Goal: Task Accomplishment & Management: Manage account settings

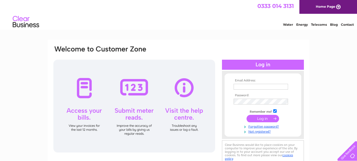
type input "fayee.taylor@yahoo.co.uk"
click at [269, 119] on input "submit" at bounding box center [263, 117] width 33 height 7
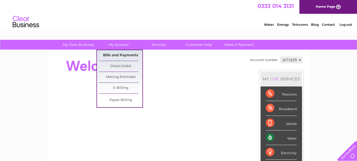
click at [117, 54] on link "Bills and Payments" at bounding box center [121, 55] width 44 height 11
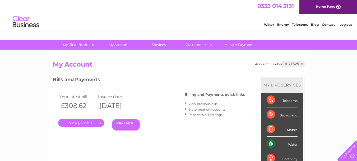
click at [100, 122] on link "." at bounding box center [81, 123] width 46 height 8
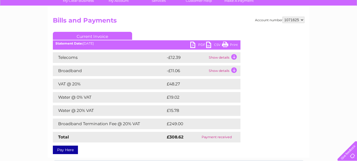
scroll to position [45, 0]
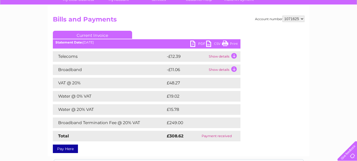
click at [193, 45] on link "PDF" at bounding box center [198, 44] width 16 height 8
